Goal: Information Seeking & Learning: Learn about a topic

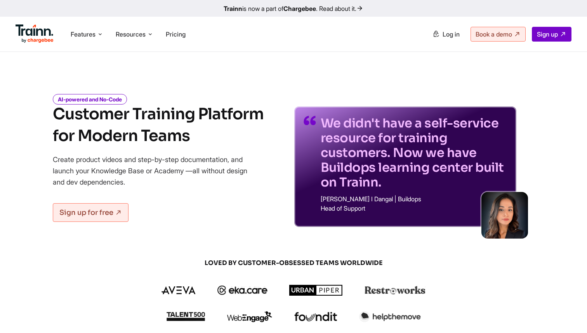
click at [378, 116] on p "We didn't have a self-service resource for training customers. Now we have Buil…" at bounding box center [414, 153] width 186 height 74
click at [387, 157] on p "We didn't have a self-service resource for training customers. Now we have Buil…" at bounding box center [414, 153] width 186 height 74
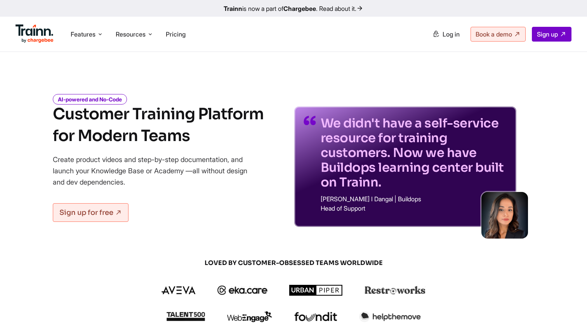
click at [370, 36] on ul "Product Videos Guides Knowledge Hub LMS Platform Usecases Customer Education Cu…" at bounding box center [432, 34] width 278 height 15
click at [307, 94] on div "We didn't have a self-service resource for training customers. Now we have Buil…" at bounding box center [405, 155] width 222 height 144
click at [358, 12] on link "Trainn is now a part of Chargebee . Read about it." at bounding box center [293, 8] width 587 height 17
